Goal: Task Accomplishment & Management: Manage account settings

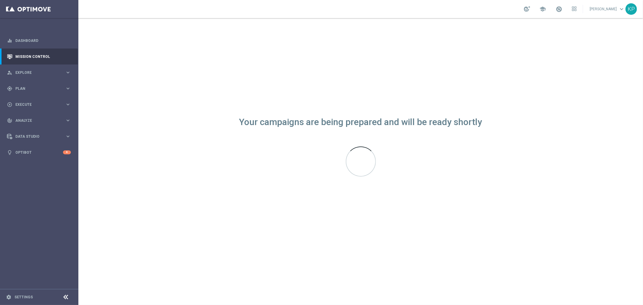
click at [356, 13] on div "school [PERSON_NAME] keyboard_arrow_down KP" at bounding box center [360, 9] width 565 height 18
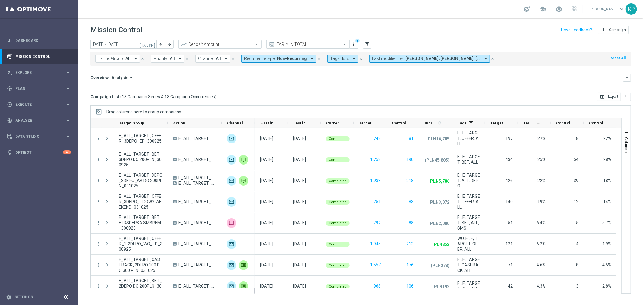
click at [265, 121] on span "First in Range" at bounding box center [268, 123] width 17 height 5
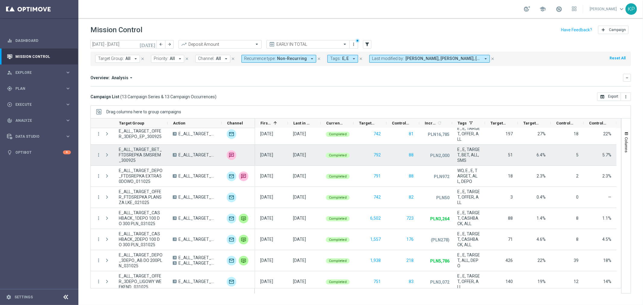
scroll to position [114, 0]
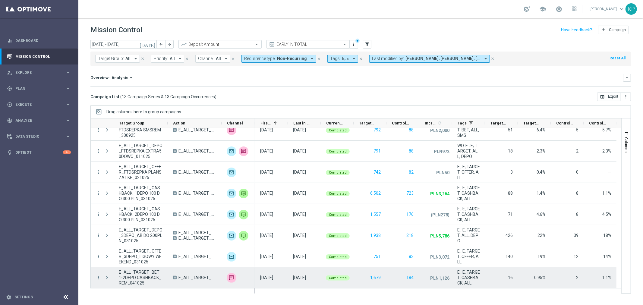
click at [149, 278] on span "E_ALL_TARGET_BET_1-2DEPO CASHBACK_REM_041025" at bounding box center [141, 277] width 44 height 16
click at [96, 279] on icon "more_vert" at bounding box center [98, 277] width 5 height 5
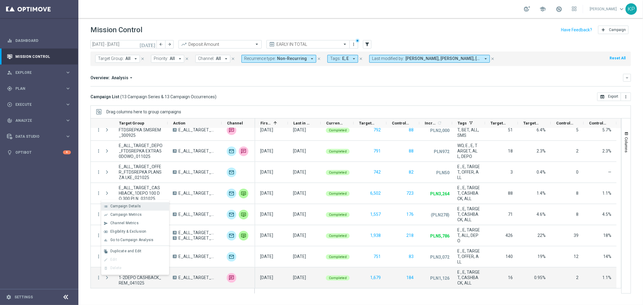
click at [153, 207] on div "Campaign Details" at bounding box center [138, 206] width 56 height 4
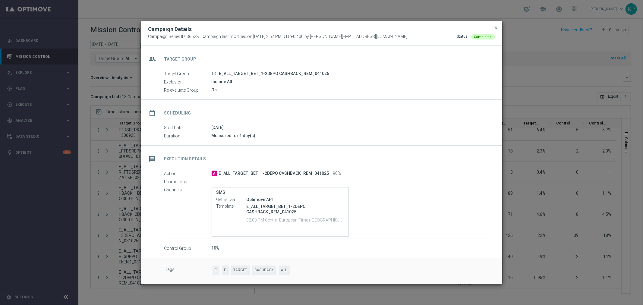
click at [215, 74] on icon "launch" at bounding box center [214, 73] width 5 height 5
click at [213, 72] on icon "launch" at bounding box center [214, 73] width 5 height 5
click at [214, 71] on icon "launch" at bounding box center [214, 73] width 5 height 5
drag, startPoint x: 333, startPoint y: 74, endPoint x: 219, endPoint y: 72, distance: 114.0
click at [219, 72] on div "launch E_ALL_TARGET_BET_1-2DEPO CASHBACK_REM_041025" at bounding box center [351, 74] width 279 height 6
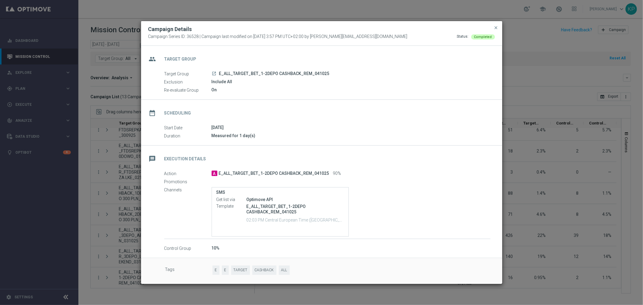
copy span "E_ALL_TARGET_BET_1-2DEPO CASHBACK_REM_041025"
click at [405, 39] on div "Campaign Series ID: 36528 | Campaign last modified on 3 Oct 2025 at 3:57 PM UTC…" at bounding box center [321, 36] width 347 height 5
click at [495, 24] on button "close" at bounding box center [496, 27] width 6 height 7
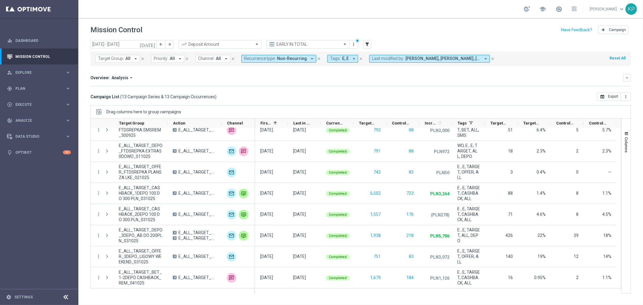
click at [152, 44] on icon "today" at bounding box center [148, 44] width 16 height 5
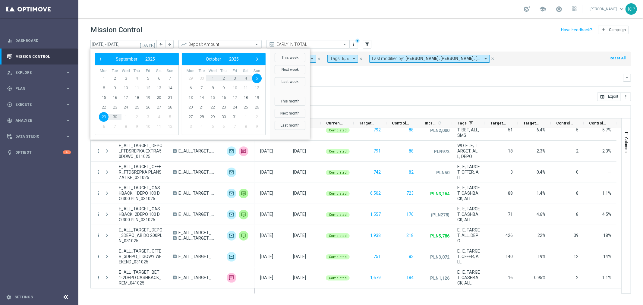
click at [355, 91] on mini-dashboard "Overview: Analysis arrow_drop_down keyboard_arrow_down Increase In Deposit Amou…" at bounding box center [360, 79] width 540 height 27
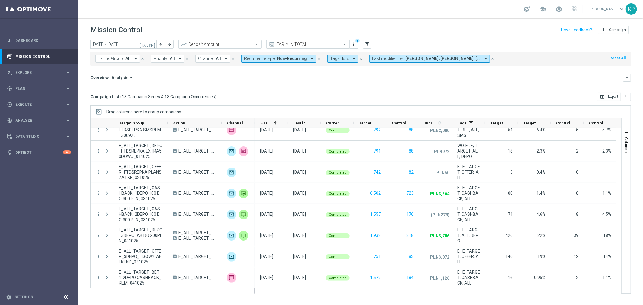
click at [154, 45] on icon "today" at bounding box center [148, 44] width 16 height 5
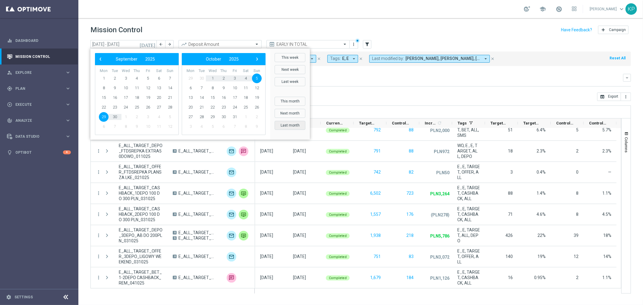
click at [294, 122] on button "Last month" at bounding box center [290, 125] width 31 height 9
type input "01 Sep 2025 - 30 Sep 2025"
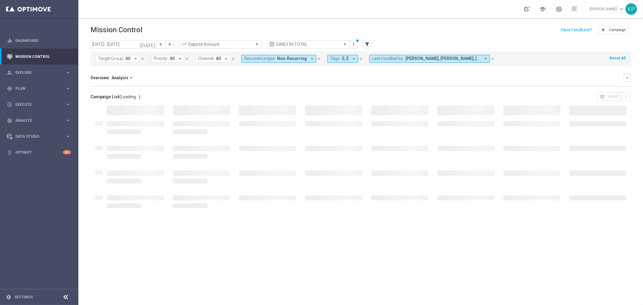
click at [361, 85] on div "Overview: Analysis arrow_drop_down keyboard_arrow_down Increase In Deposit Amou…" at bounding box center [360, 80] width 540 height 13
click at [417, 32] on div "Mission Control add Campaign" at bounding box center [360, 30] width 540 height 12
click at [483, 1] on div "school [PERSON_NAME] keyboard_arrow_down KP" at bounding box center [360, 9] width 565 height 18
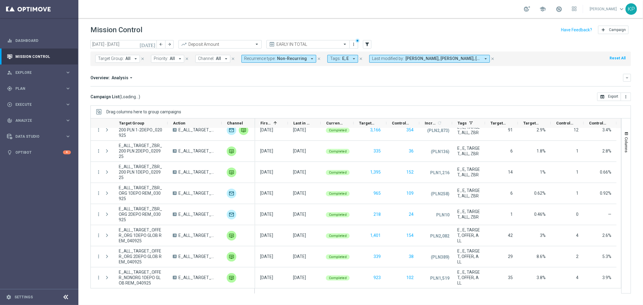
scroll to position [0, 0]
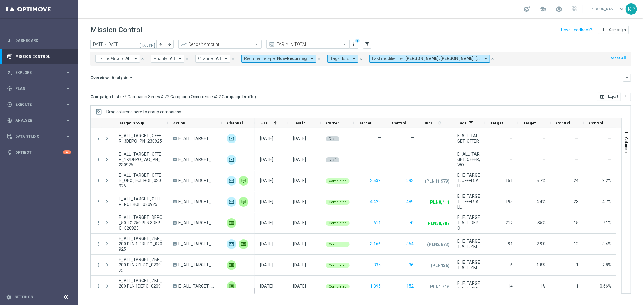
click at [461, 13] on div "school [PERSON_NAME] keyboard_arrow_down KP" at bounding box center [360, 9] width 565 height 18
click at [476, 12] on div "school [PERSON_NAME] keyboard_arrow_down KP" at bounding box center [360, 9] width 565 height 18
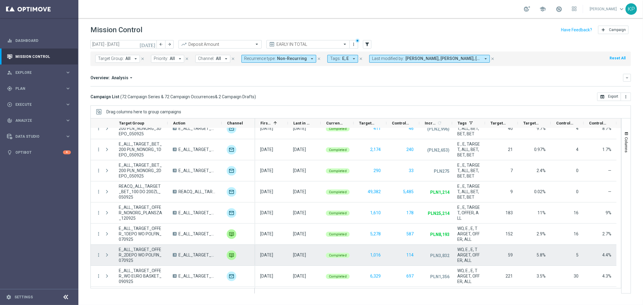
scroll to position [435, 0]
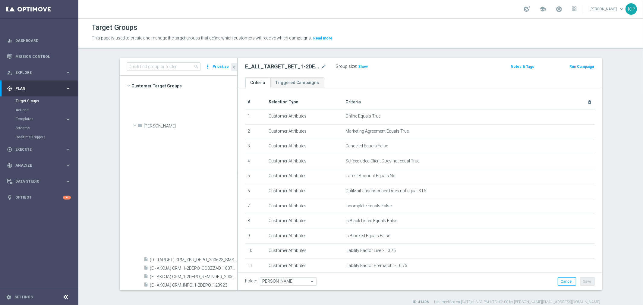
scroll to position [332, 0]
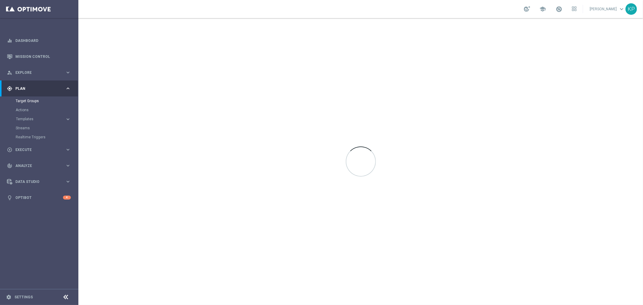
click at [383, 8] on div "school [PERSON_NAME] keyboard_arrow_down KP" at bounding box center [360, 9] width 565 height 18
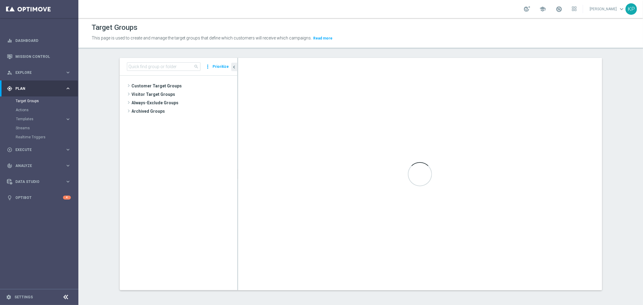
click at [288, 19] on header "Target Groups This page is used to create and manage the target groups that def…" at bounding box center [360, 33] width 565 height 31
click at [263, 16] on div "school Krystian Potoczny keyboard_arrow_down KP" at bounding box center [360, 9] width 565 height 18
click at [359, 32] on div "Target Groups" at bounding box center [361, 28] width 538 height 12
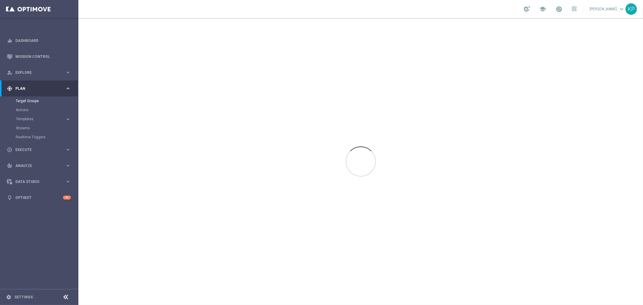
click at [418, 14] on div "school [PERSON_NAME] keyboard_arrow_down KP" at bounding box center [360, 9] width 565 height 18
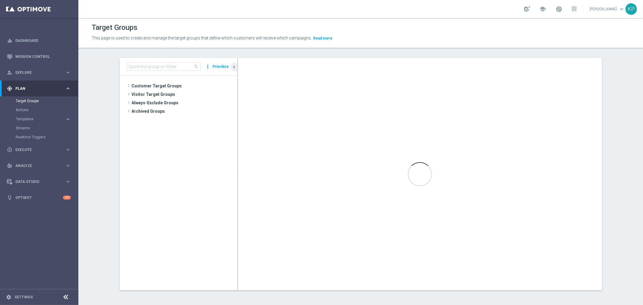
click at [388, 42] on div "This page is used to create and manage the target groups that define which cust…" at bounding box center [292, 38] width 410 height 10
click at [212, 36] on span "This page is used to create and manage the target groups that define which cust…" at bounding box center [202, 38] width 220 height 5
click at [432, 17] on div "school [PERSON_NAME] keyboard_arrow_down KP" at bounding box center [360, 9] width 565 height 18
click at [171, 67] on input at bounding box center [164, 66] width 74 height 8
click at [527, 36] on div "This page is used to create and manage the target groups that define which cust…" at bounding box center [360, 38] width 547 height 10
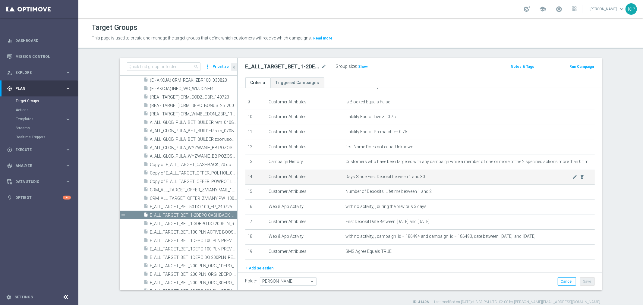
scroll to position [153, 0]
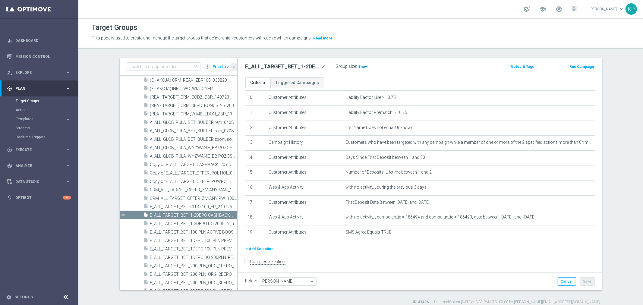
click at [358, 66] on span "Show" at bounding box center [363, 66] width 10 height 4
click at [357, 74] on div "E_ALL_TARGET_BET_1-2DEPO CASHBACK_REM_041025 mode_edit Group size : Show Calcul…" at bounding box center [420, 68] width 364 height 20
click at [433, 10] on div "school [PERSON_NAME] keyboard_arrow_down KP" at bounding box center [360, 9] width 565 height 18
click at [428, 17] on div "school [PERSON_NAME] keyboard_arrow_down KP" at bounding box center [360, 9] width 565 height 18
click at [414, 23] on div "Target Groups" at bounding box center [361, 28] width 538 height 12
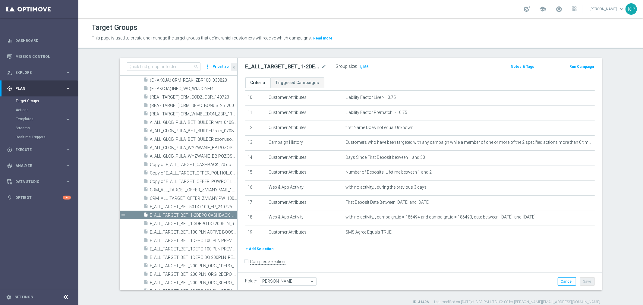
click at [405, 62] on div "E_ALL_TARGET_BET_1-2DEPO CASHBACK_REM_041025 mode_edit Group size : 1,186" at bounding box center [360, 67] width 239 height 10
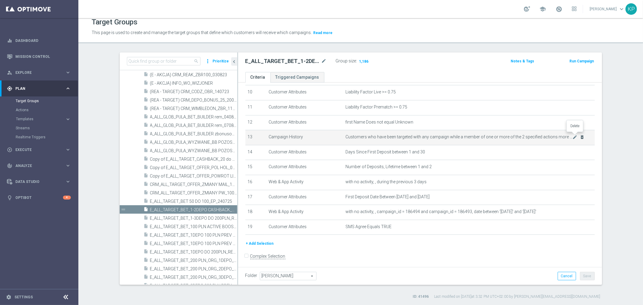
click at [580, 135] on icon "delete_forever" at bounding box center [582, 137] width 5 height 5
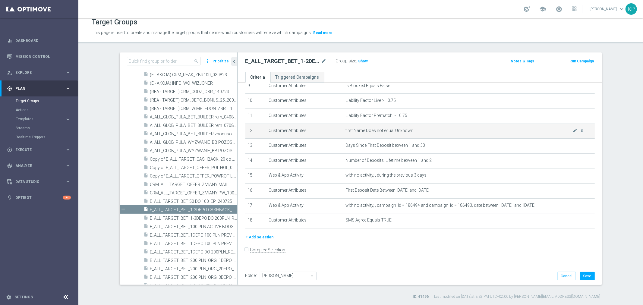
scroll to position [139, 0]
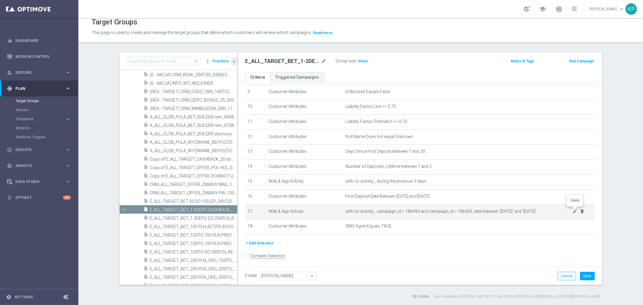
click at [580, 209] on icon "delete_forever" at bounding box center [582, 211] width 5 height 5
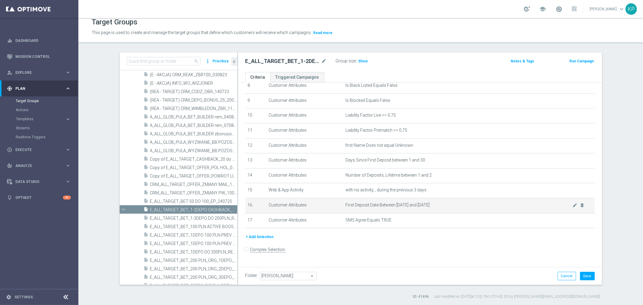
scroll to position [124, 0]
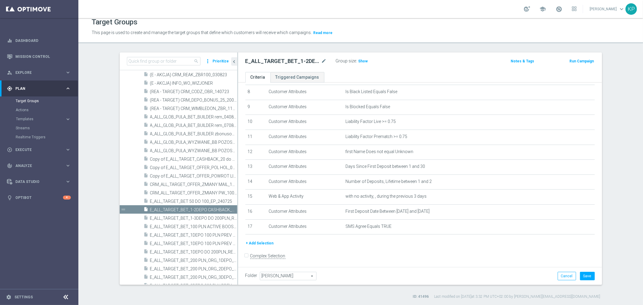
click at [266, 240] on button "+ Add Selection" at bounding box center [259, 243] width 29 height 7
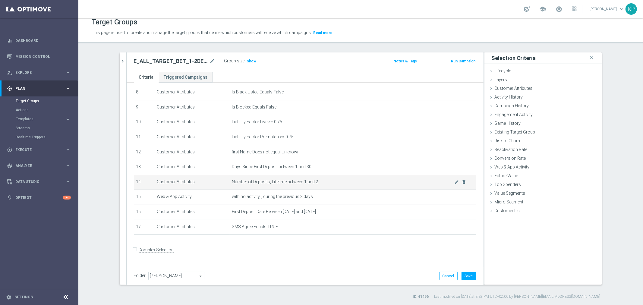
scroll to position [117, 0]
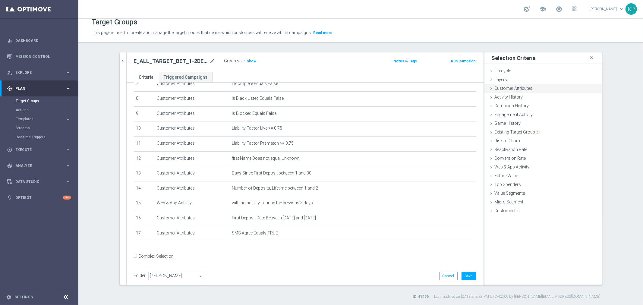
click at [513, 90] on span "Customer Attributes" at bounding box center [514, 88] width 38 height 5
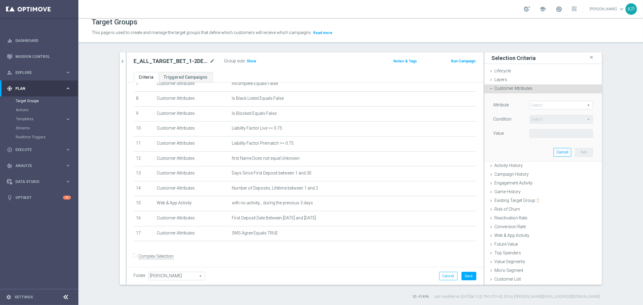
click at [525, 103] on div "Select arrow_drop_down search" at bounding box center [561, 105] width 72 height 8
click at [530, 103] on span at bounding box center [561, 105] width 63 height 8
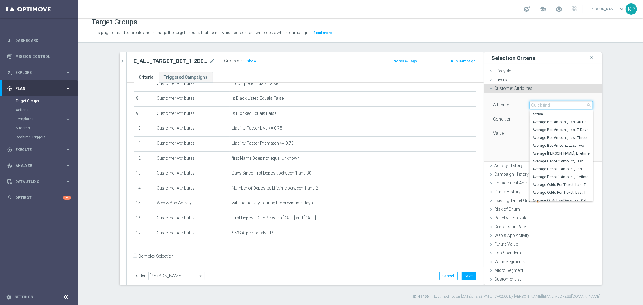
click at [530, 103] on input "search" at bounding box center [561, 105] width 63 height 8
type input "mail"
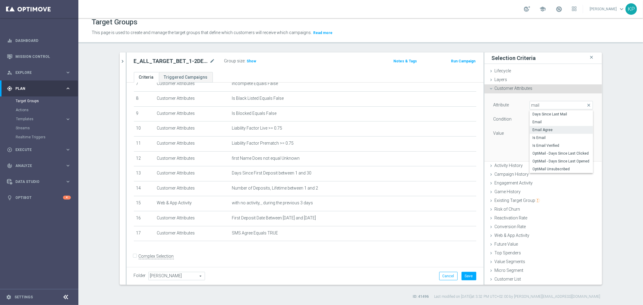
click at [553, 127] on span "Email Agree" at bounding box center [561, 129] width 57 height 5
type input "Email Agree"
type input "Equals"
click at [544, 131] on span at bounding box center [561, 134] width 63 height 8
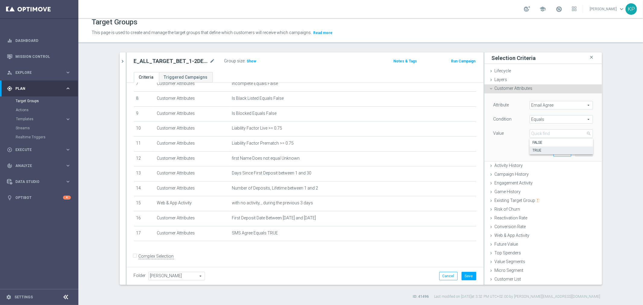
click at [542, 149] on span "TRUE" at bounding box center [561, 150] width 57 height 5
type input "TRUE"
click at [575, 151] on button "Add" at bounding box center [584, 152] width 18 height 8
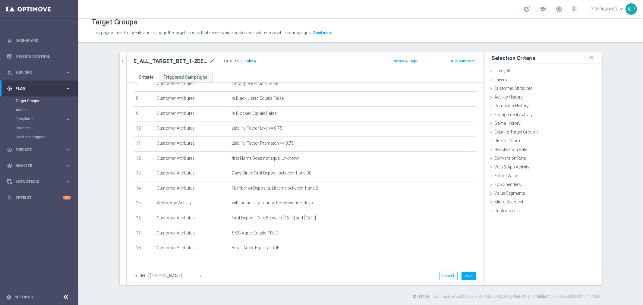
click at [249, 60] on span "Show" at bounding box center [252, 61] width 10 height 4
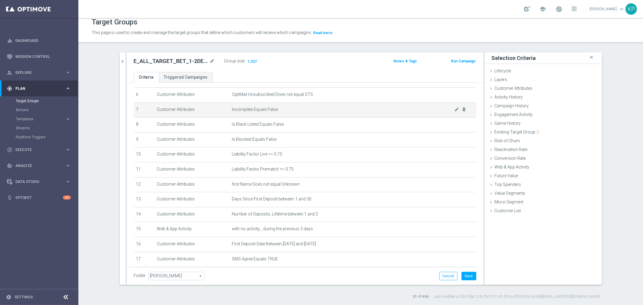
scroll to position [132, 0]
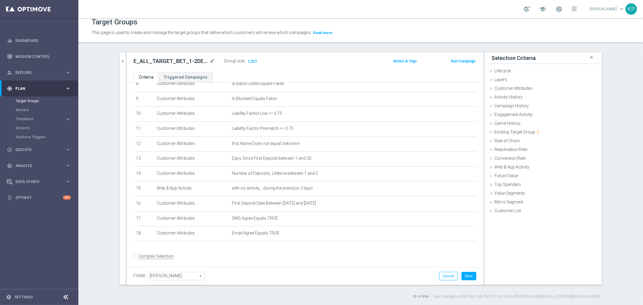
click at [438, 270] on div "Folder [PERSON_NAME] [PERSON_NAME] arrow_drop_down search Cancel Save Saving..." at bounding box center [305, 276] width 357 height 18
click at [438, 271] on div "Folder [PERSON_NAME] [PERSON_NAME] arrow_drop_down search Cancel Save Saving..." at bounding box center [305, 276] width 357 height 18
click at [439, 274] on button "Cancel" at bounding box center [448, 276] width 18 height 8
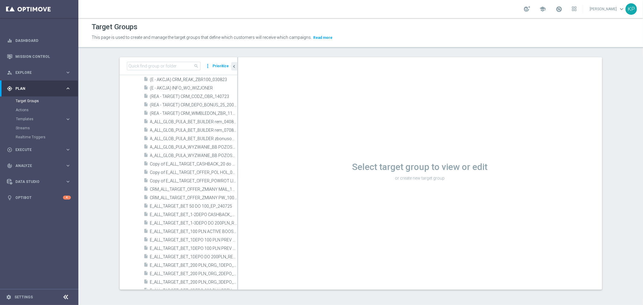
scroll to position [1, 0]
click at [358, 62] on div "Select target group to view or edit or create new target group" at bounding box center [420, 173] width 364 height 232
click at [314, 57] on div "Select target group to view or edit or create new target group" at bounding box center [420, 173] width 364 height 232
